Goal: Task Accomplishment & Management: Complete application form

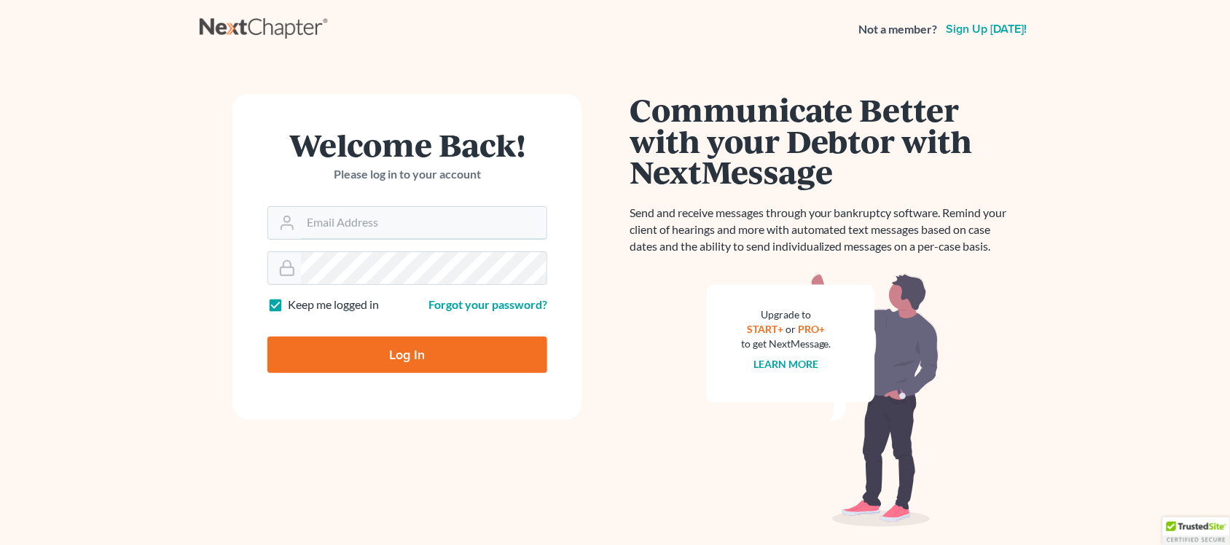
type input "[EMAIL_ADDRESS][DOMAIN_NAME]"
click at [390, 358] on input "Log In" at bounding box center [407, 355] width 280 height 36
type input "Thinking..."
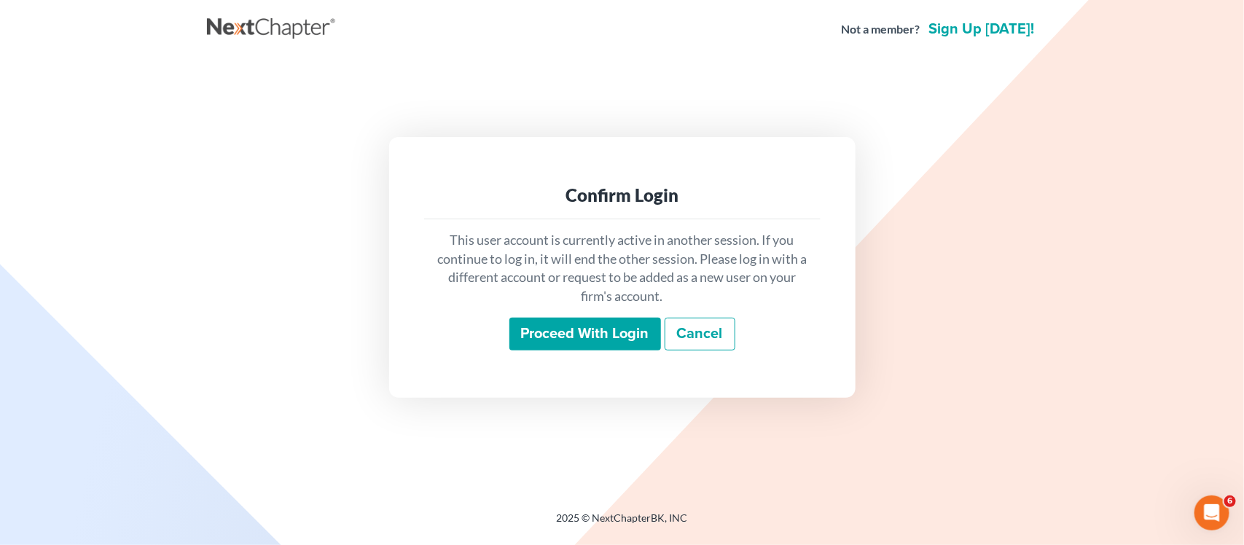
click at [592, 332] on input "Proceed with login" at bounding box center [585, 335] width 152 height 34
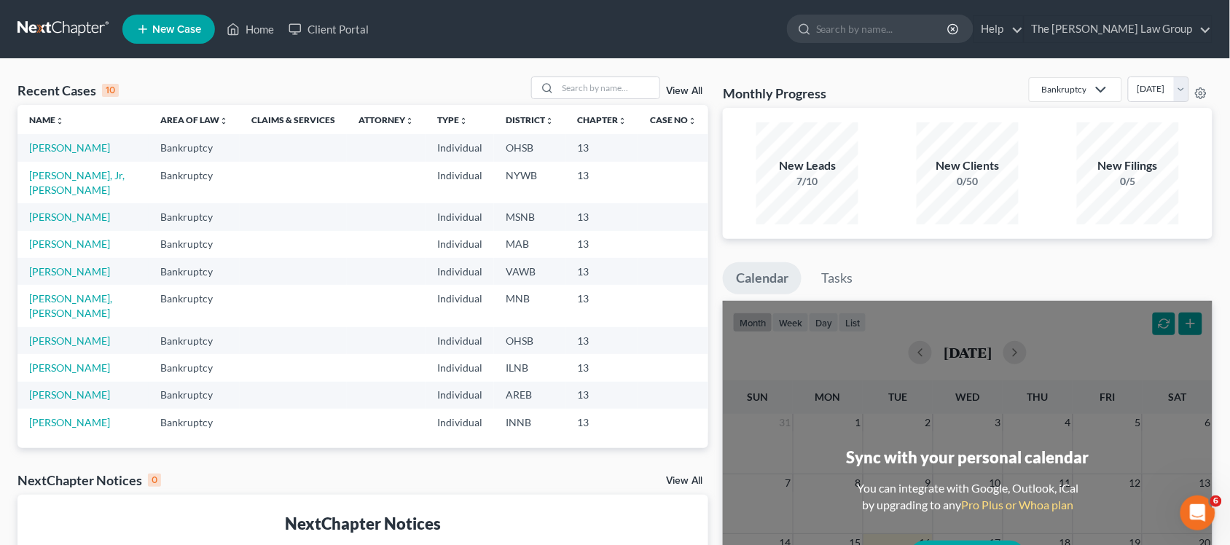
click at [191, 29] on span "New Case" at bounding box center [176, 29] width 49 height 11
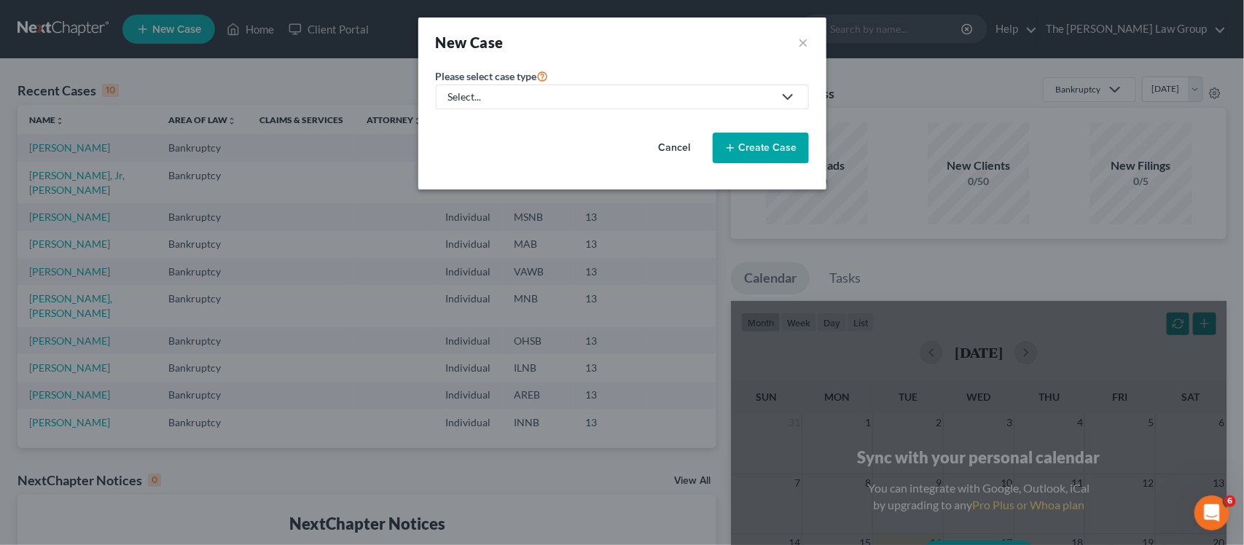
click at [788, 99] on icon at bounding box center [787, 96] width 17 height 17
click at [494, 128] on div "Bankruptcy" at bounding box center [478, 127] width 57 height 15
select select "19"
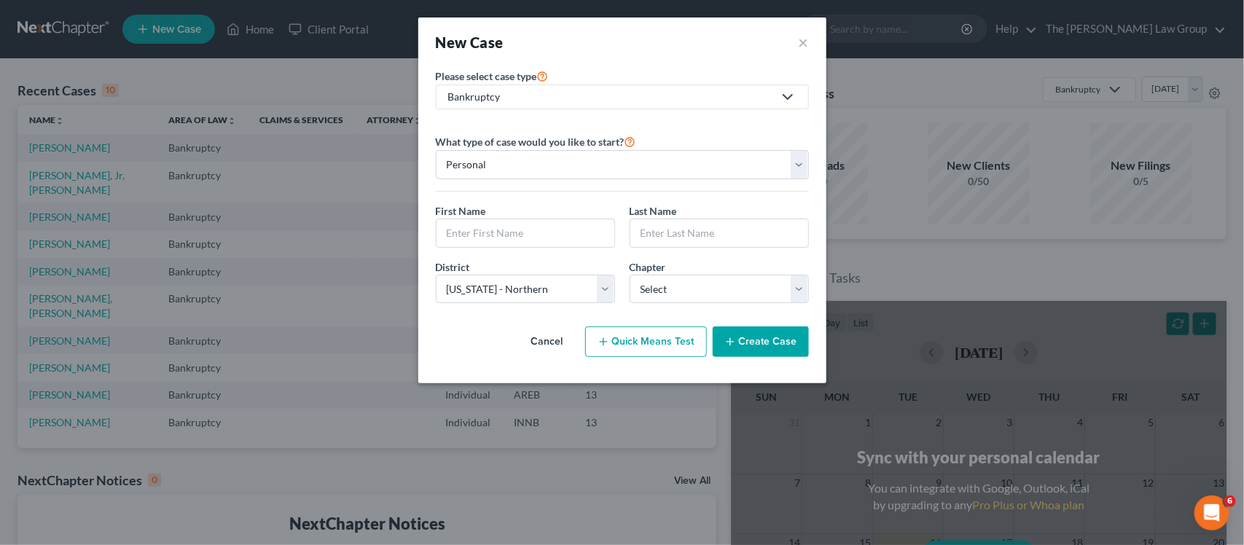
click at [559, 346] on button "Cancel" at bounding box center [547, 341] width 64 height 29
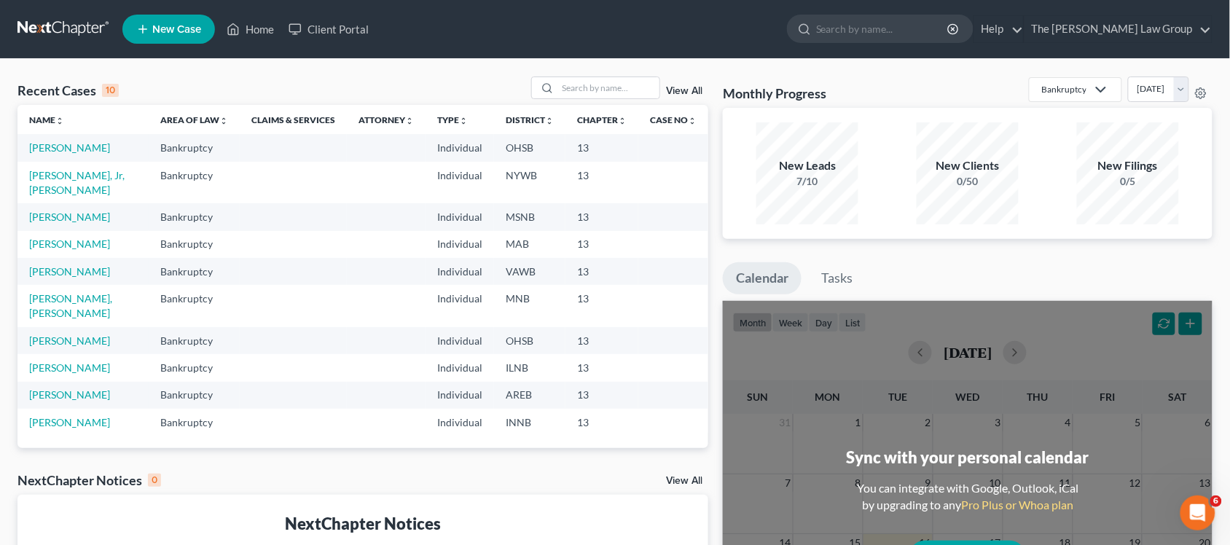
click at [1027, 248] on div "Monthly Progress Bankruptcy Bankruptcy Probate Law September 2025 August 2025 J…" at bounding box center [968, 437] width 504 height 721
